Goal: Task Accomplishment & Management: Use online tool/utility

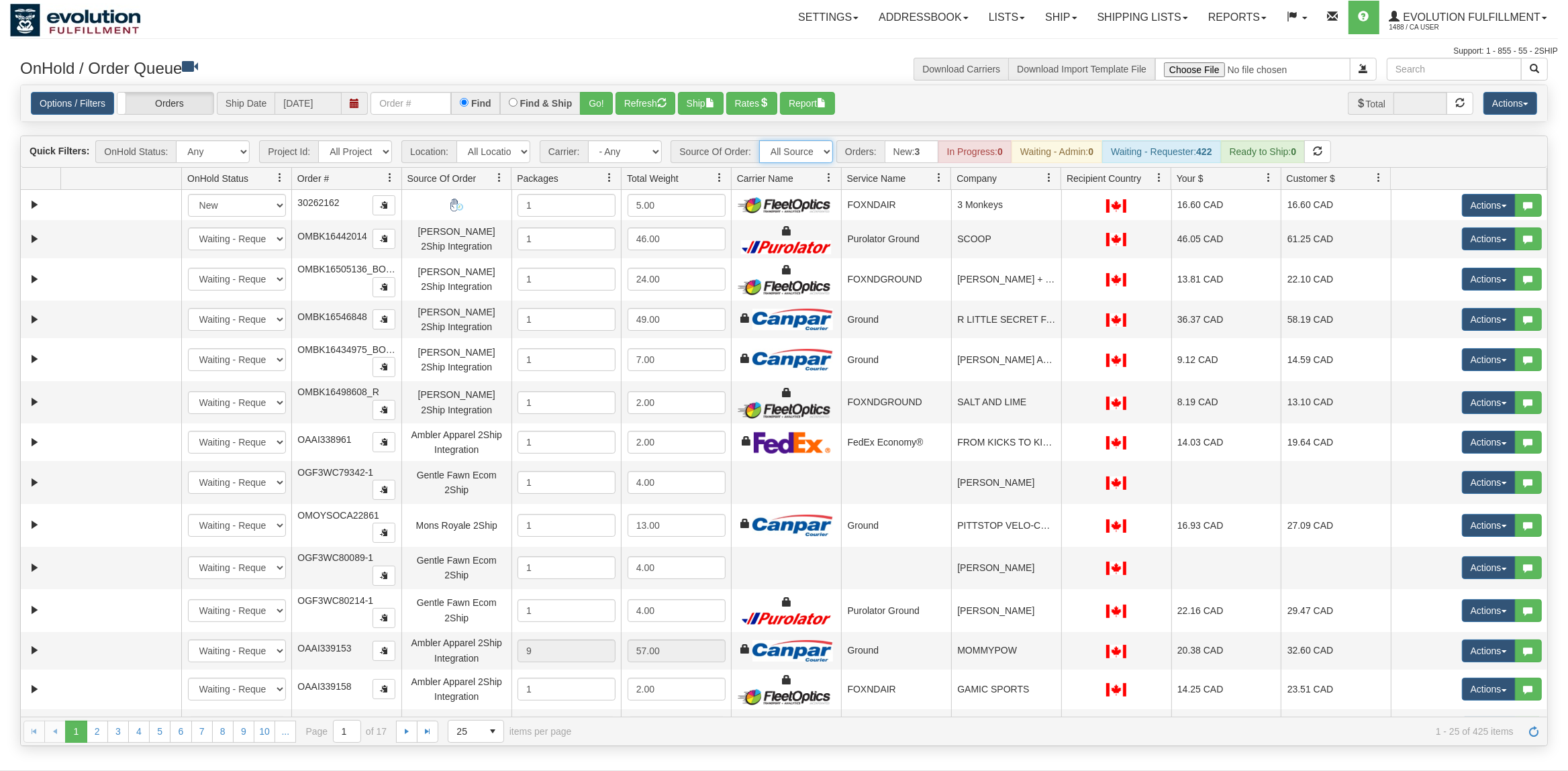
select select "EMU Australia 2Ship Integration"
click option "EMU Australia 2Ship Integration" at bounding box center [0, 0] width 0 height 0
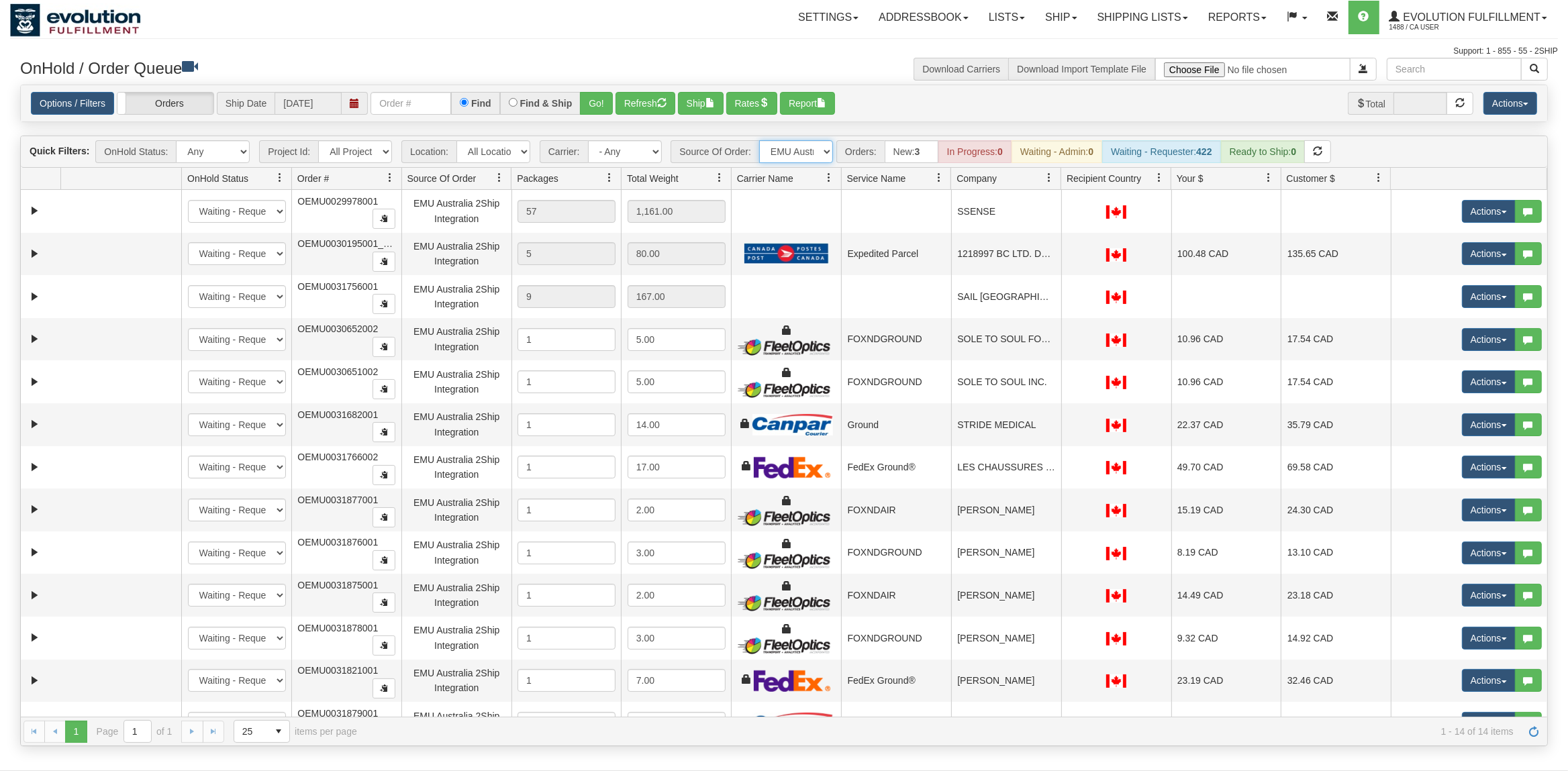
click at [939, 176] on span at bounding box center [939, 177] width 11 height 11
click at [961, 202] on span "Sort Ascending" at bounding box center [981, 209] width 106 height 37
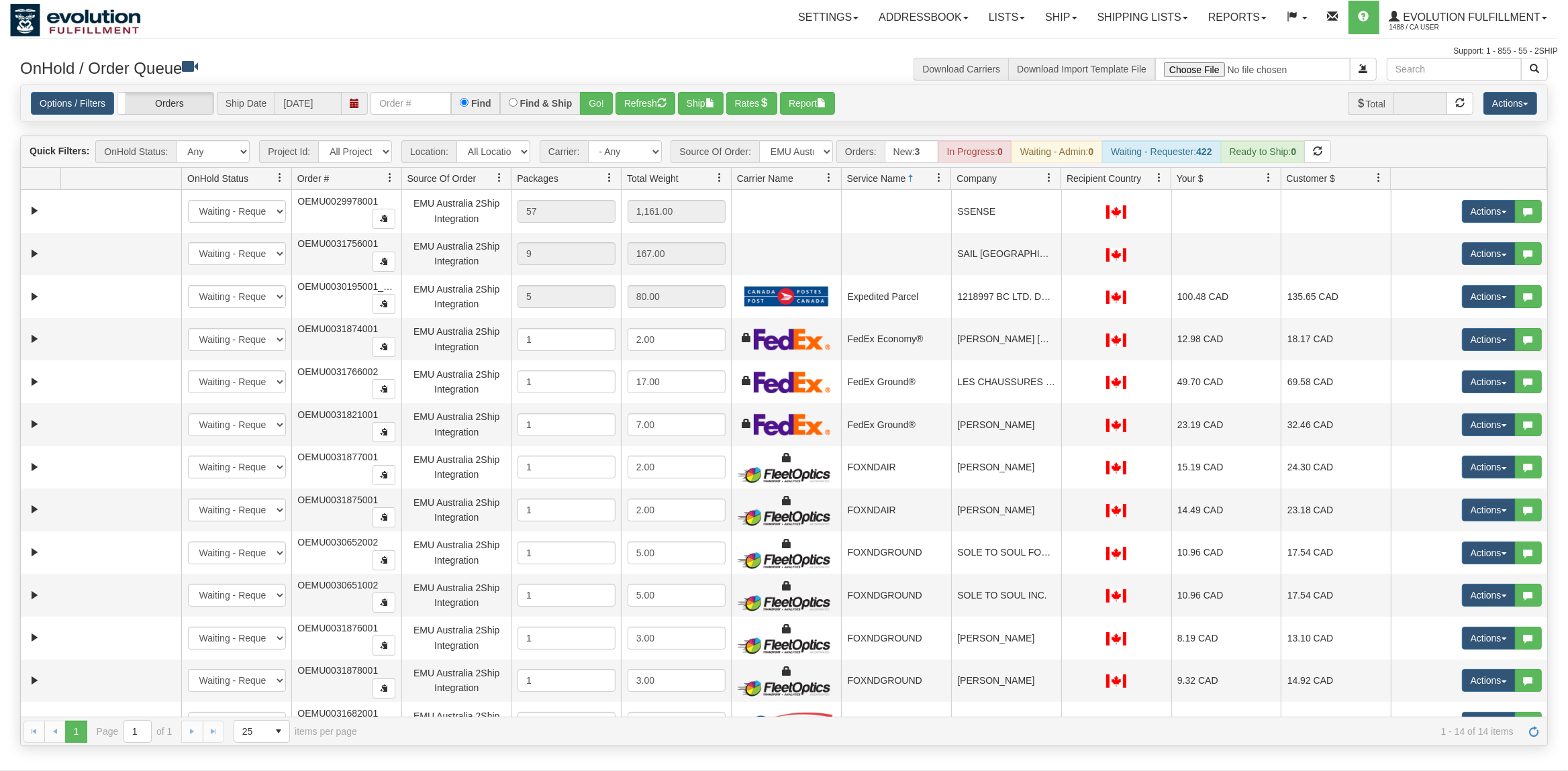
click at [1049, 183] on span at bounding box center [1048, 177] width 11 height 11
click at [1054, 208] on span at bounding box center [1054, 209] width 11 height 11
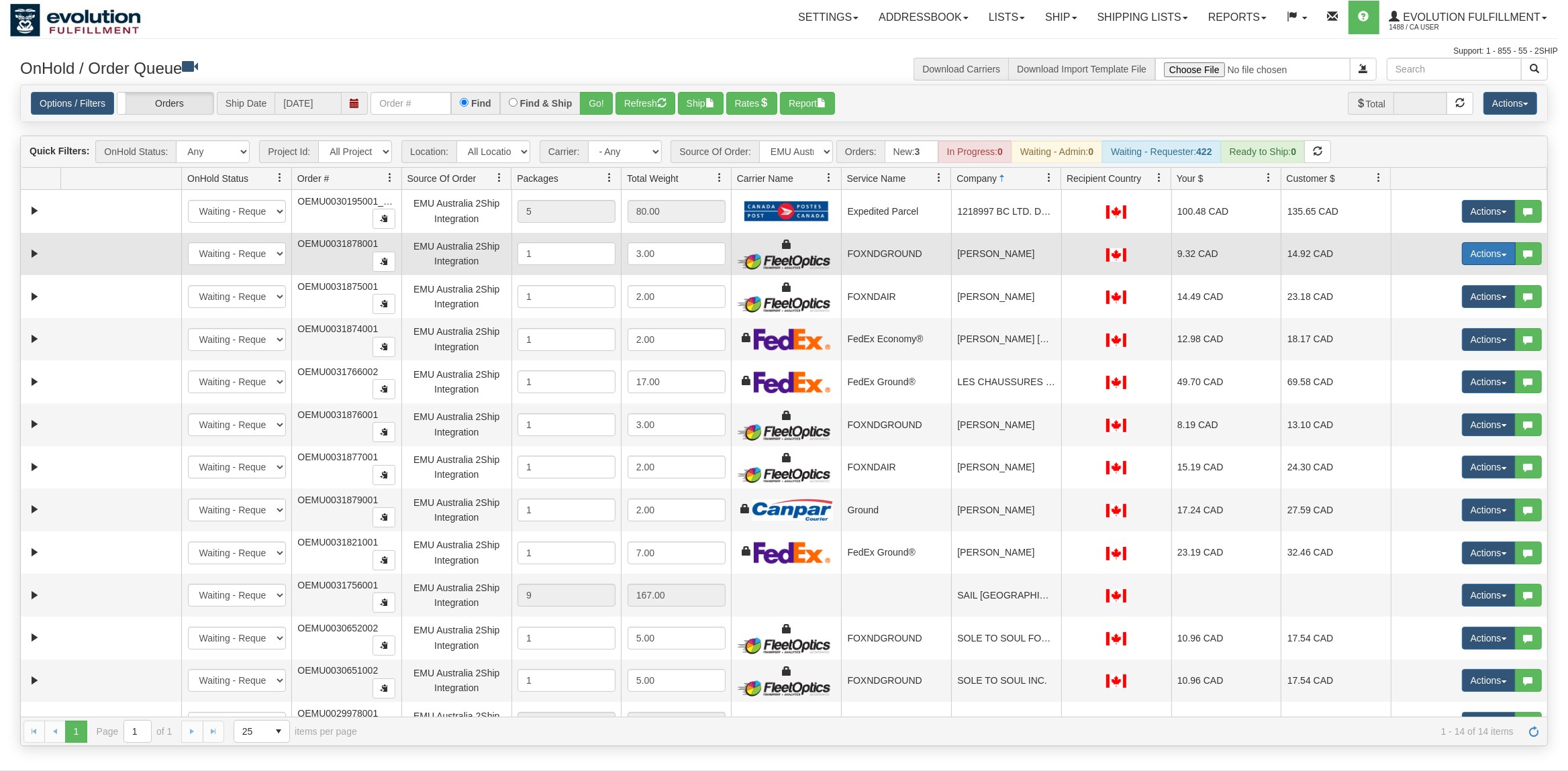
click at [1473, 258] on button "Actions" at bounding box center [1488, 253] width 54 height 23
click at [1450, 312] on span "Rate All Services" at bounding box center [1461, 314] width 81 height 11
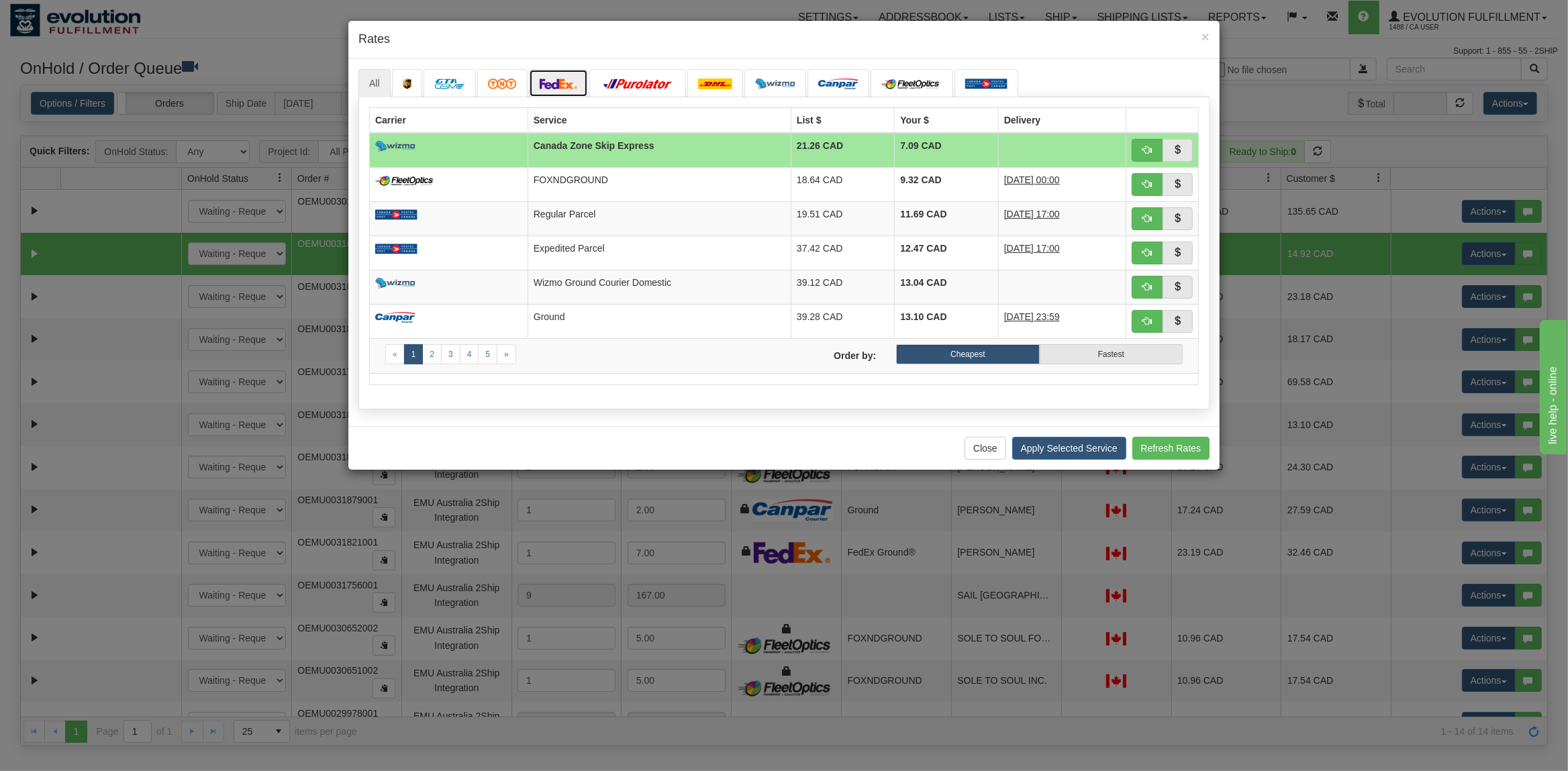
click at [561, 86] on img at bounding box center [558, 83] width 37 height 11
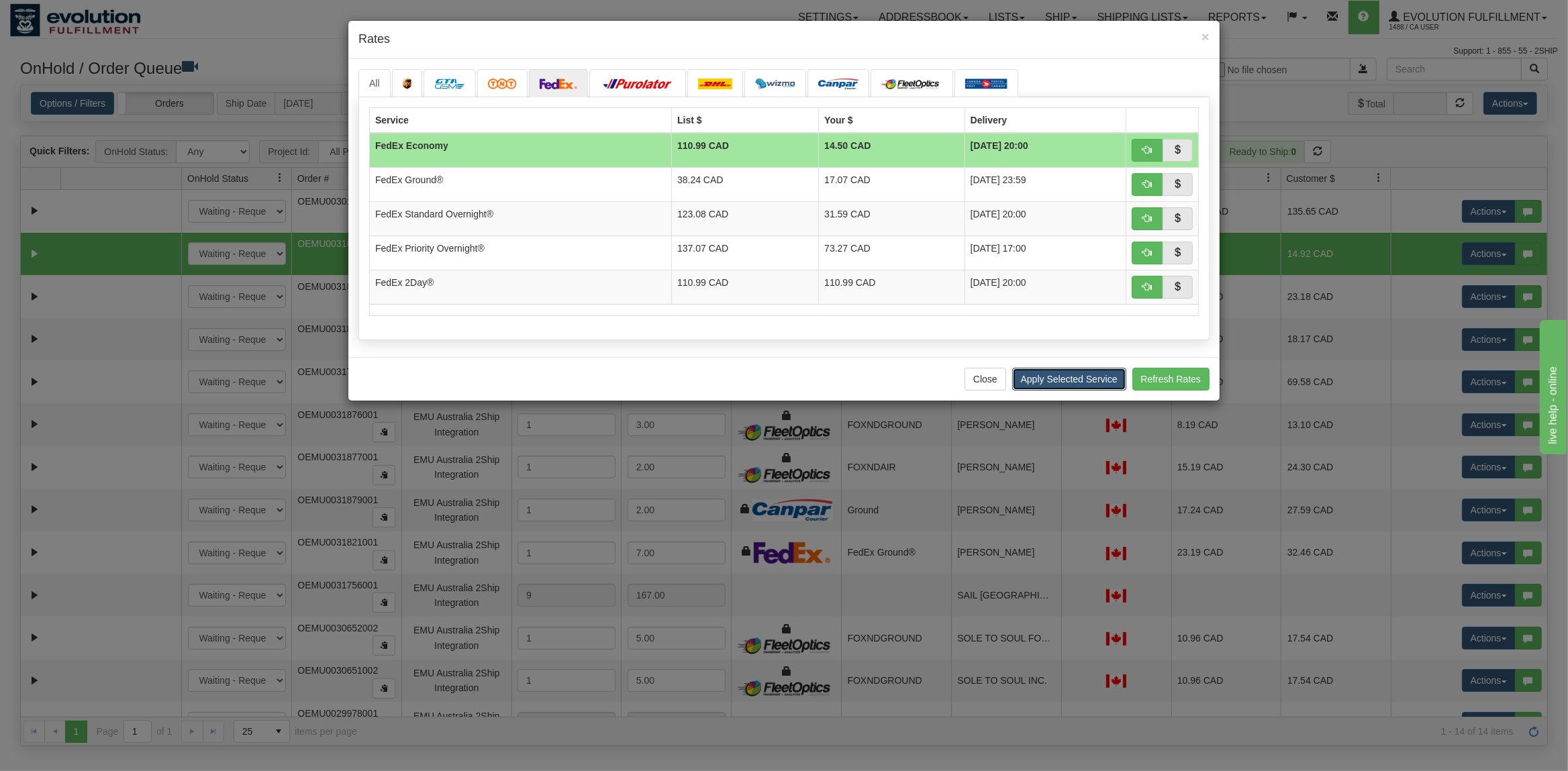
click at [1056, 375] on button "Apply Selected Service" at bounding box center [1069, 379] width 114 height 23
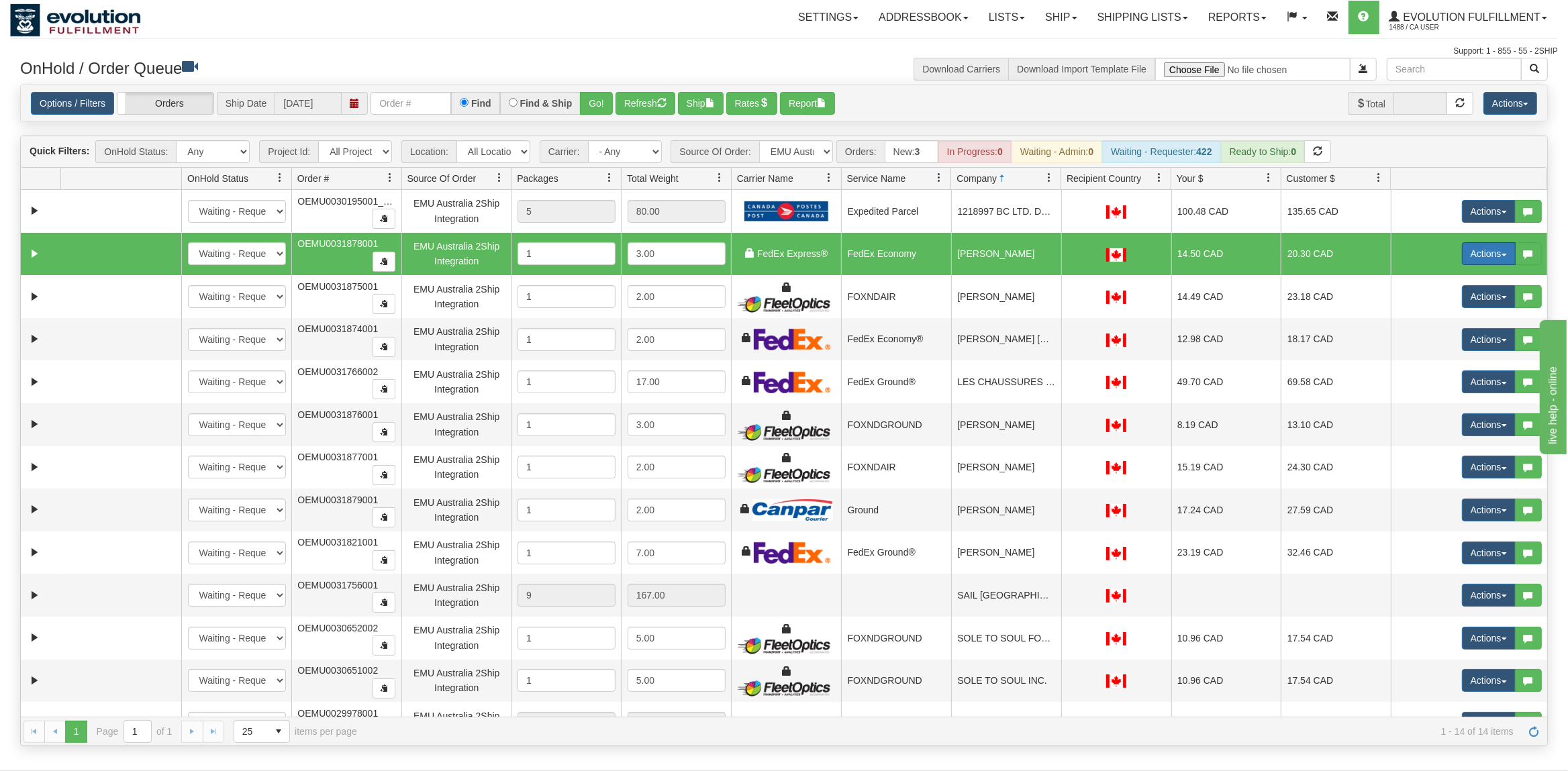
click at [1476, 256] on button "Actions" at bounding box center [1488, 253] width 54 height 23
click at [1421, 332] on span at bounding box center [1425, 331] width 9 height 9
click at [30, 255] on link "Expand" at bounding box center [35, 254] width 17 height 17
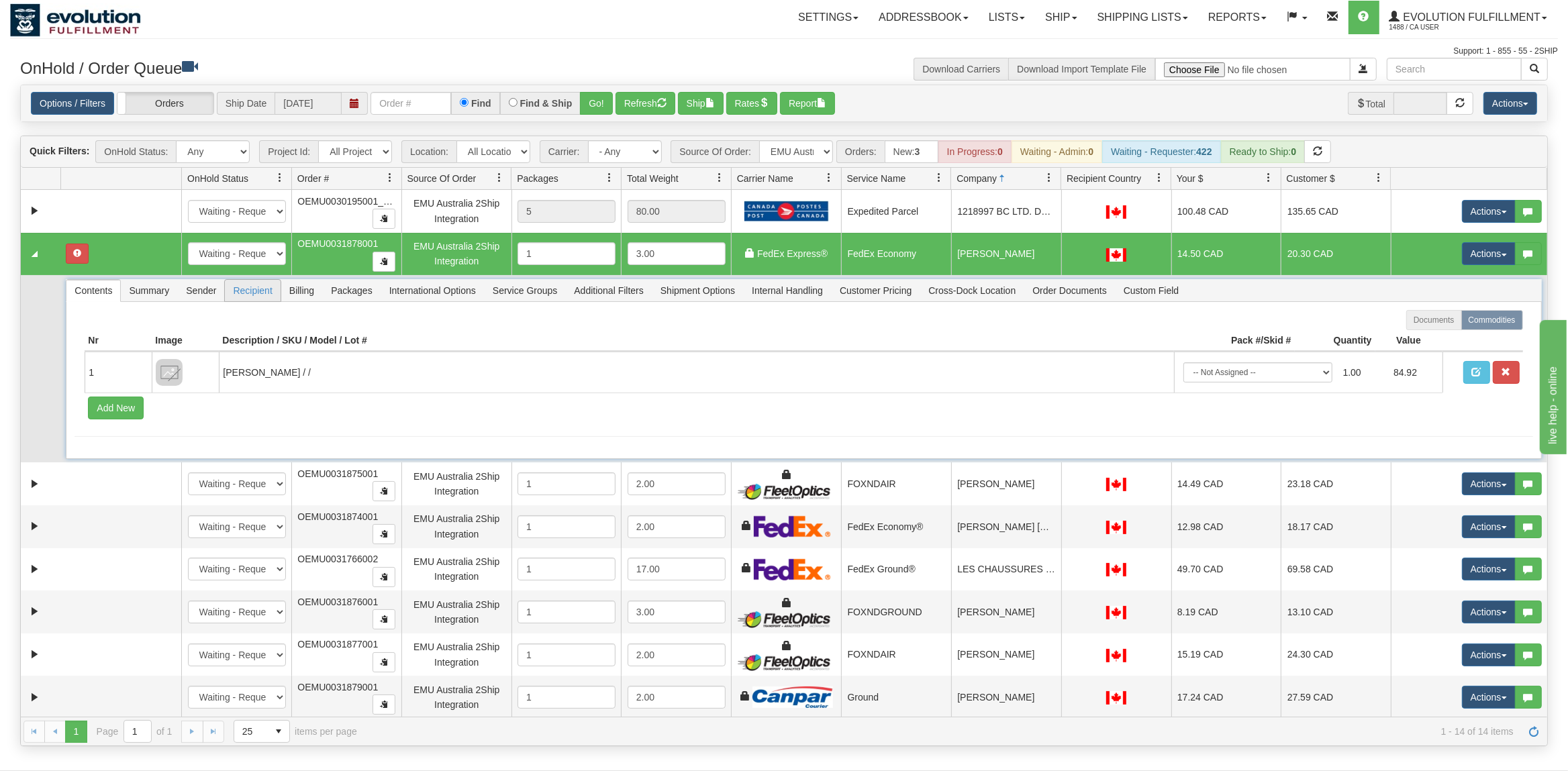
click at [261, 297] on span "Recipient" at bounding box center [252, 291] width 55 height 21
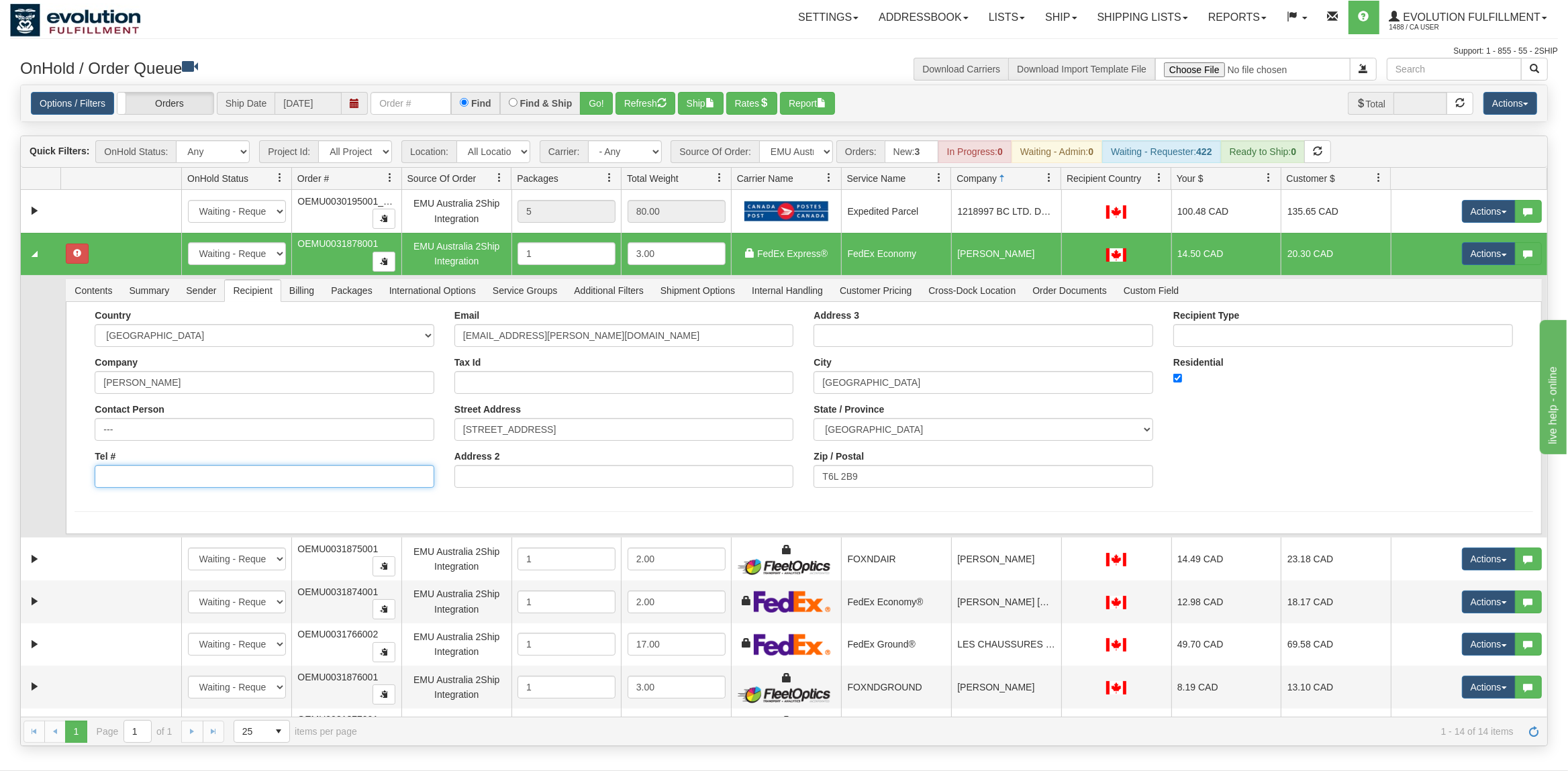
drag, startPoint x: 135, startPoint y: 483, endPoint x: 148, endPoint y: 484, distance: 13.0
click at [136, 483] on input "Tel #" at bounding box center [264, 476] width 340 height 23
drag, startPoint x: 204, startPoint y: 483, endPoint x: 225, endPoint y: 486, distance: 21.2
click at [204, 483] on input "Tel #" at bounding box center [264, 476] width 340 height 23
type input "[PHONE_NUMBER]"
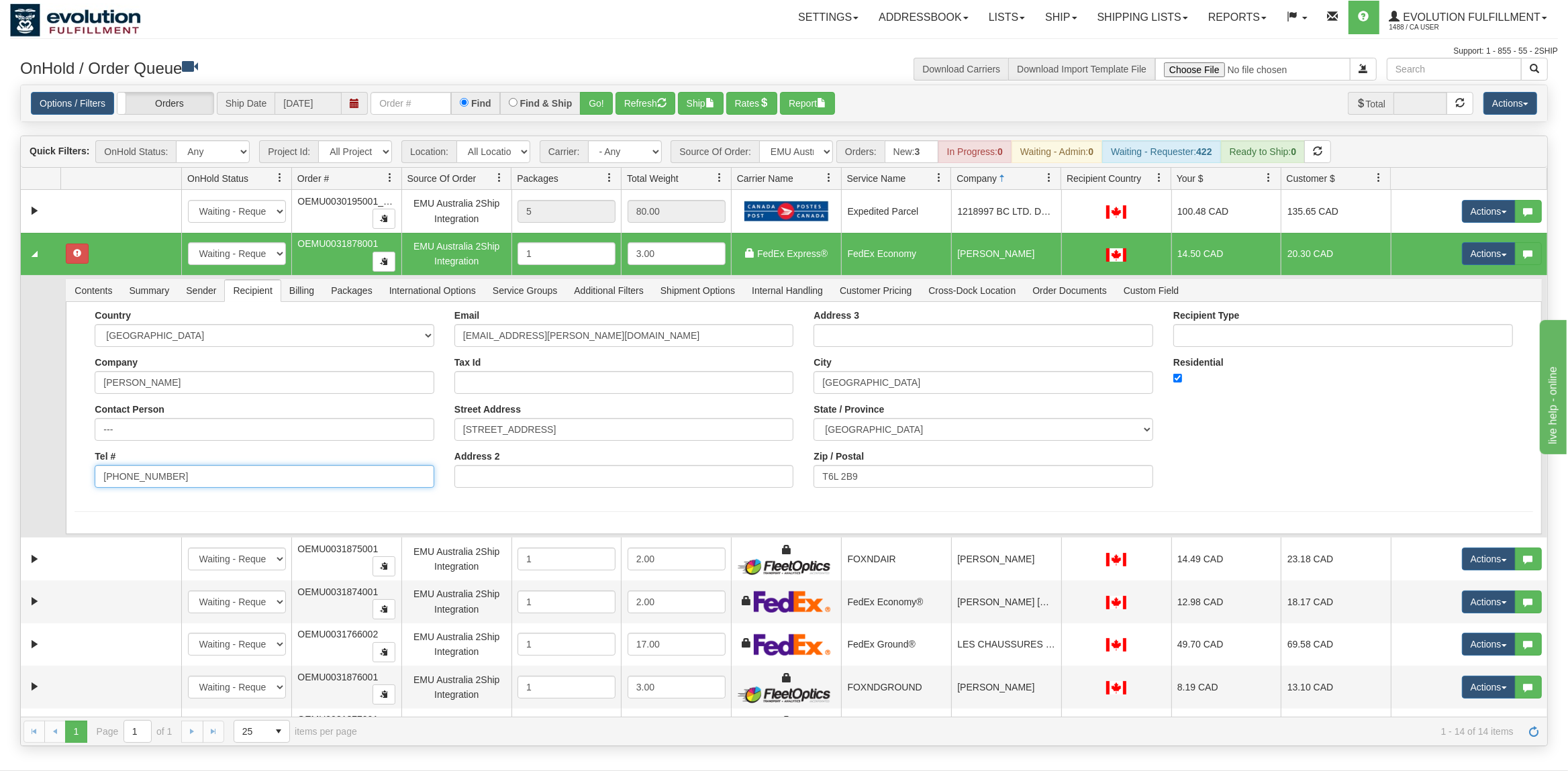
drag, startPoint x: 220, startPoint y: 483, endPoint x: -43, endPoint y: 482, distance: 263.0
click at [95, 482] on input "[PHONE_NUMBER]" at bounding box center [264, 476] width 340 height 23
click at [27, 258] on link "Collapse" at bounding box center [35, 254] width 17 height 17
